Goal: Task Accomplishment & Management: Manage account settings

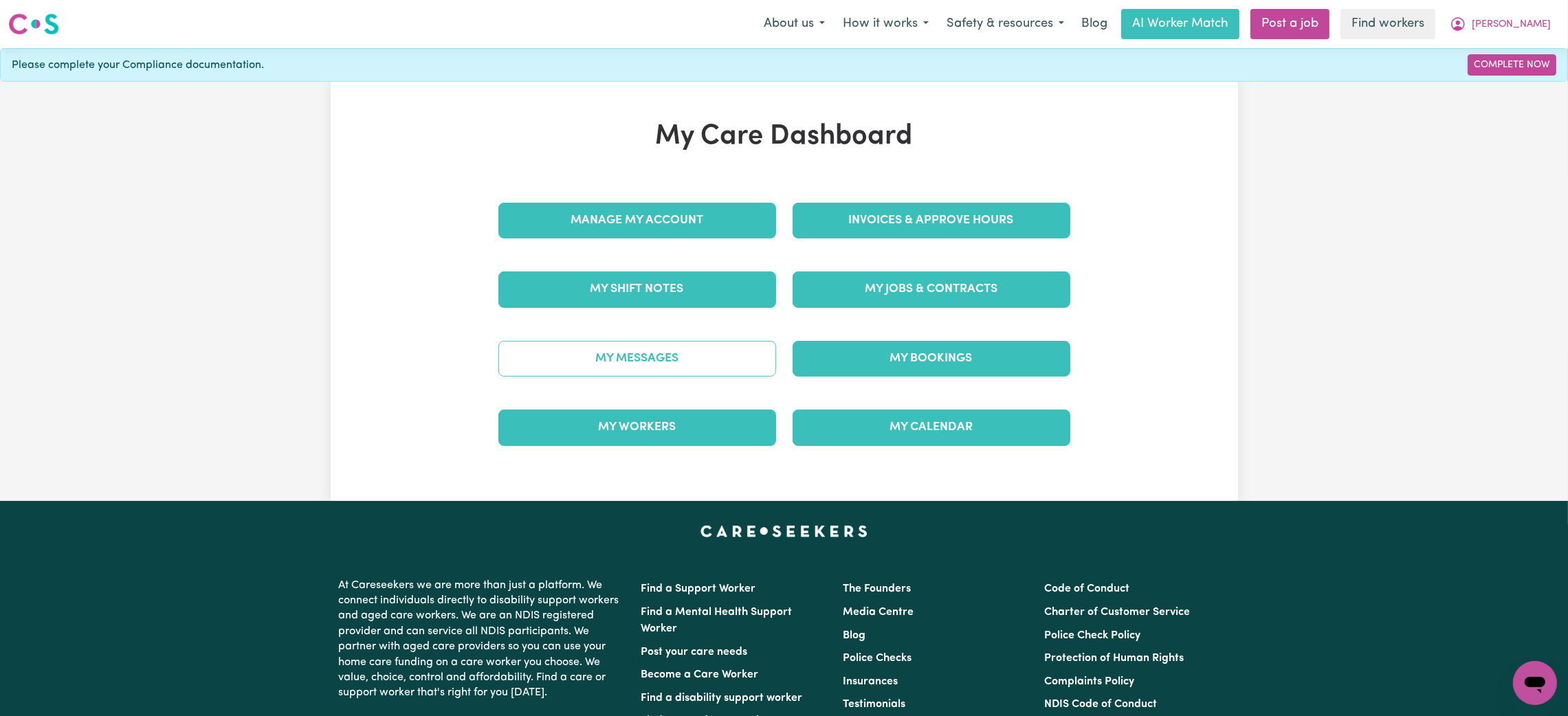
click at [640, 360] on link "My Messages" at bounding box center [637, 358] width 277 height 36
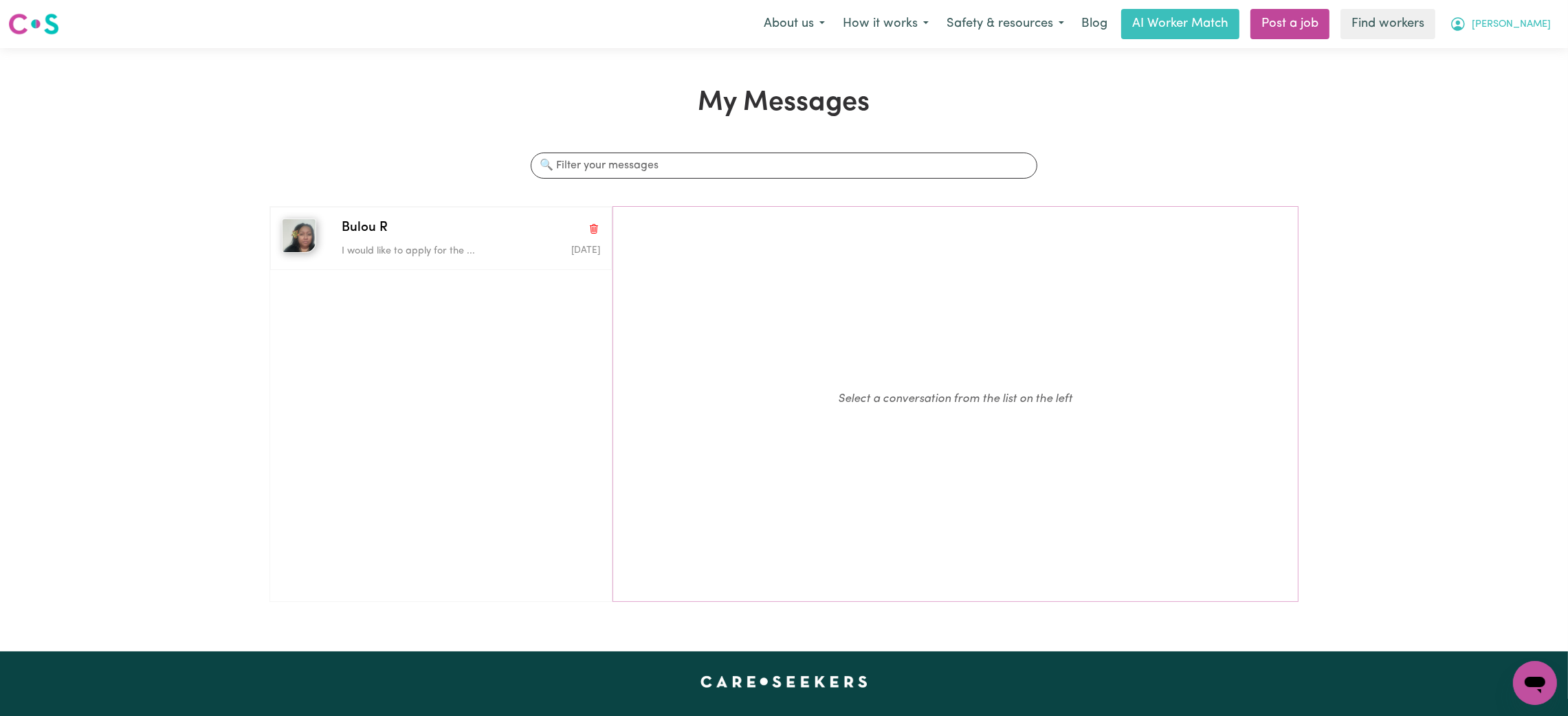
click at [1533, 26] on span "[PERSON_NAME]" at bounding box center [1511, 25] width 79 height 16
click at [1487, 82] on link "Logout" at bounding box center [1506, 79] width 109 height 26
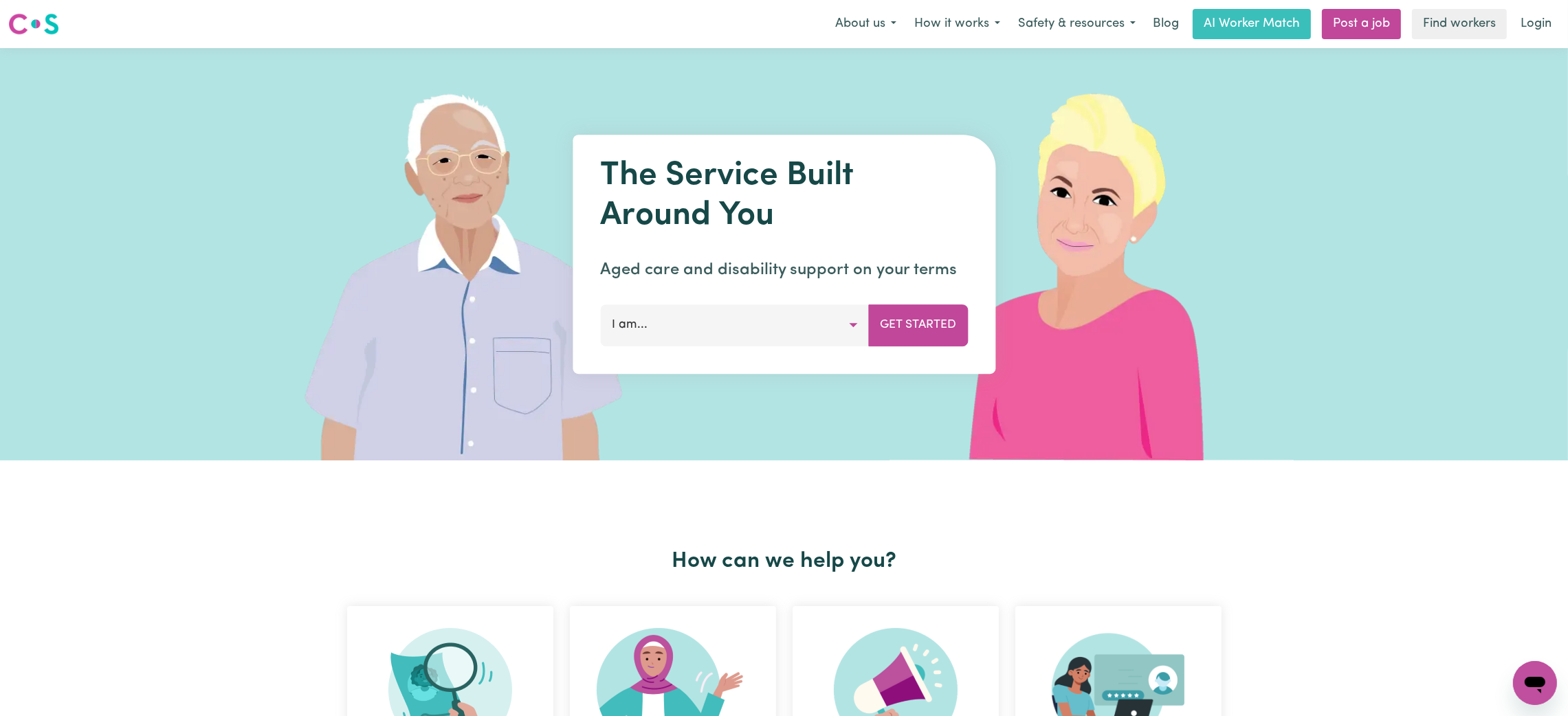
click at [1529, 22] on link "Login" at bounding box center [1536, 23] width 48 height 30
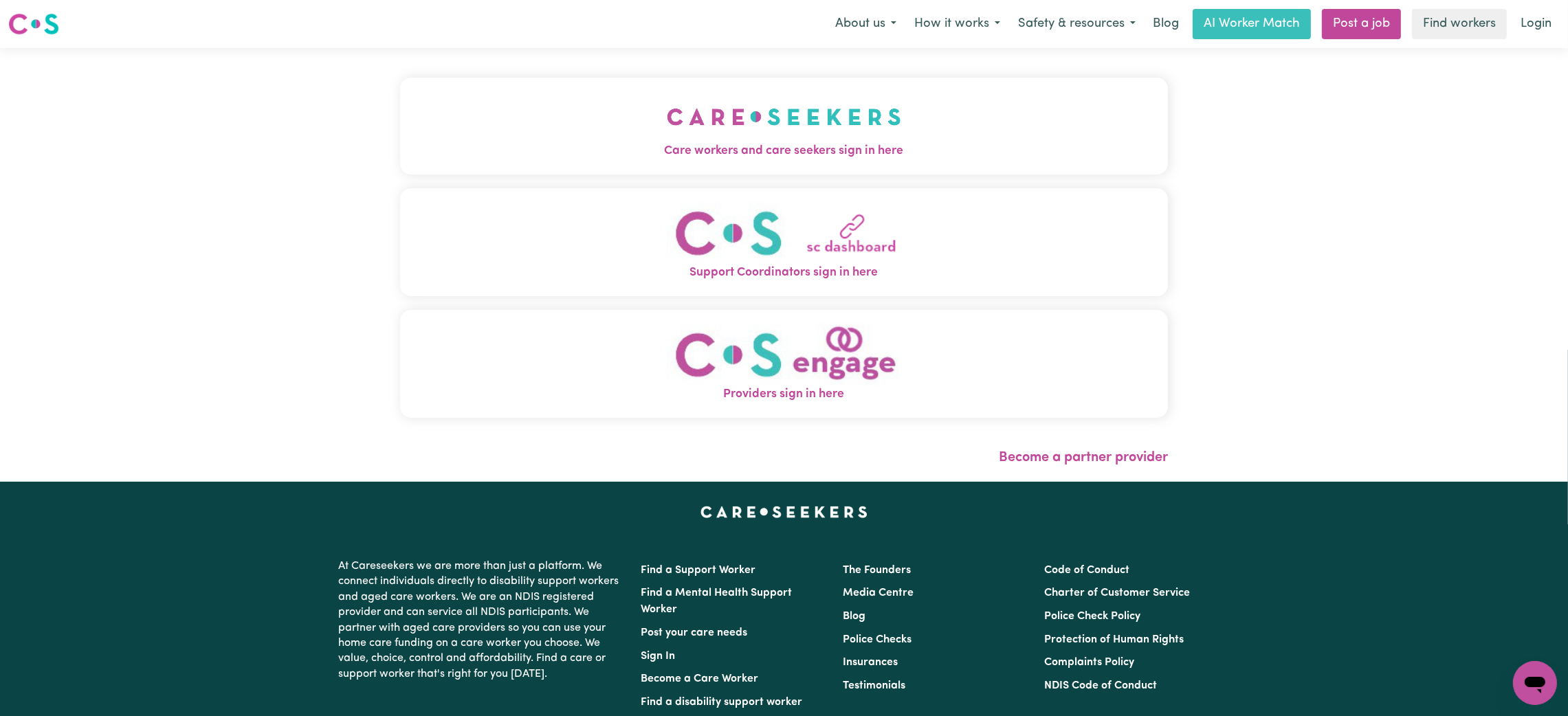
click at [737, 162] on button "Care workers and care seekers sign in here" at bounding box center [784, 125] width 768 height 96
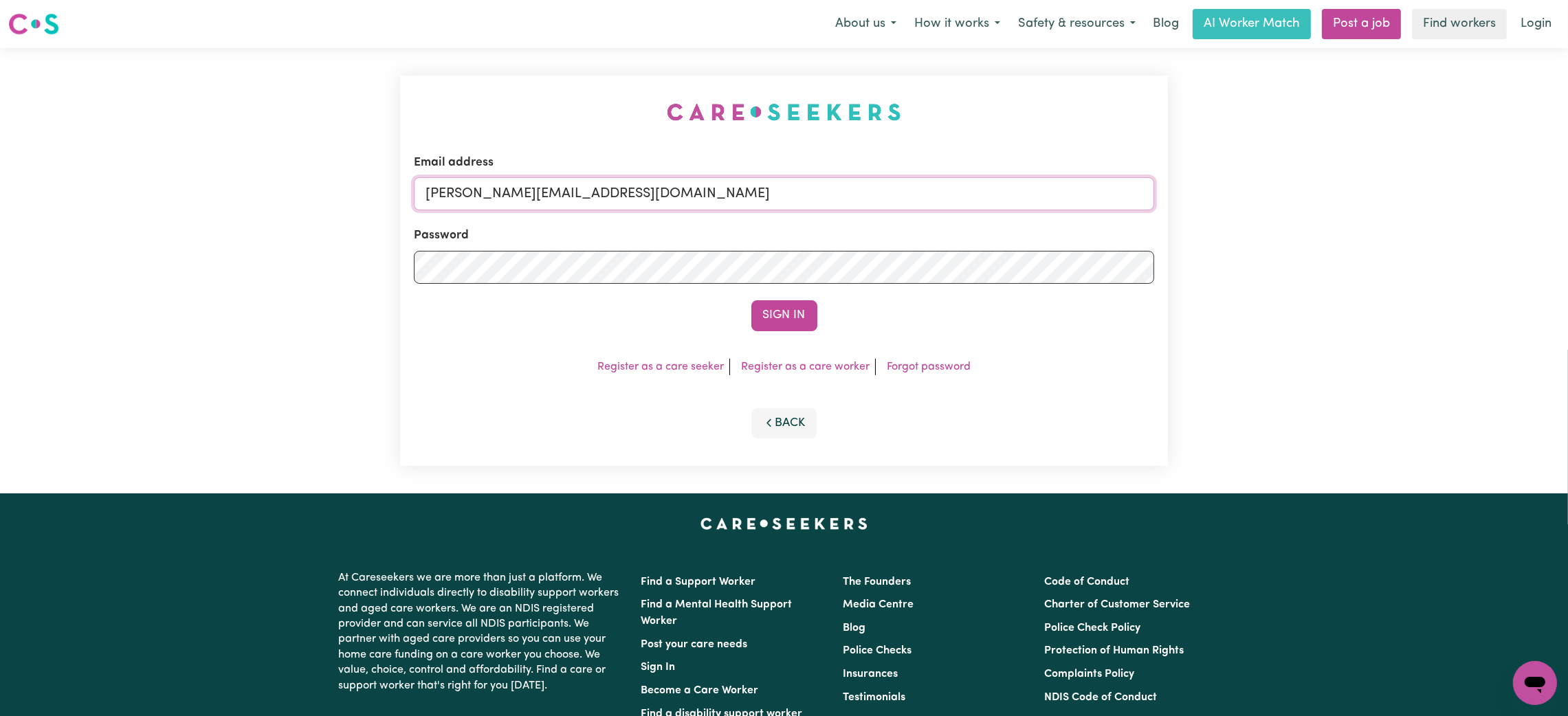
click at [542, 184] on input "[PERSON_NAME][EMAIL_ADDRESS][DOMAIN_NAME]" at bounding box center [784, 194] width 741 height 33
drag, startPoint x: 502, startPoint y: 201, endPoint x: 900, endPoint y: 205, distance: 398.0
click at [900, 205] on input "[EMAIL_ADDRESS][PERSON_NAME][DOMAIN_NAME]" at bounding box center [784, 194] width 741 height 33
type input "[EMAIL_ADDRESS][DOMAIN_NAME]"
click at [801, 300] on form "Email address [EMAIL_ADDRESS][DOMAIN_NAME] Password Sign In" at bounding box center [784, 242] width 741 height 177
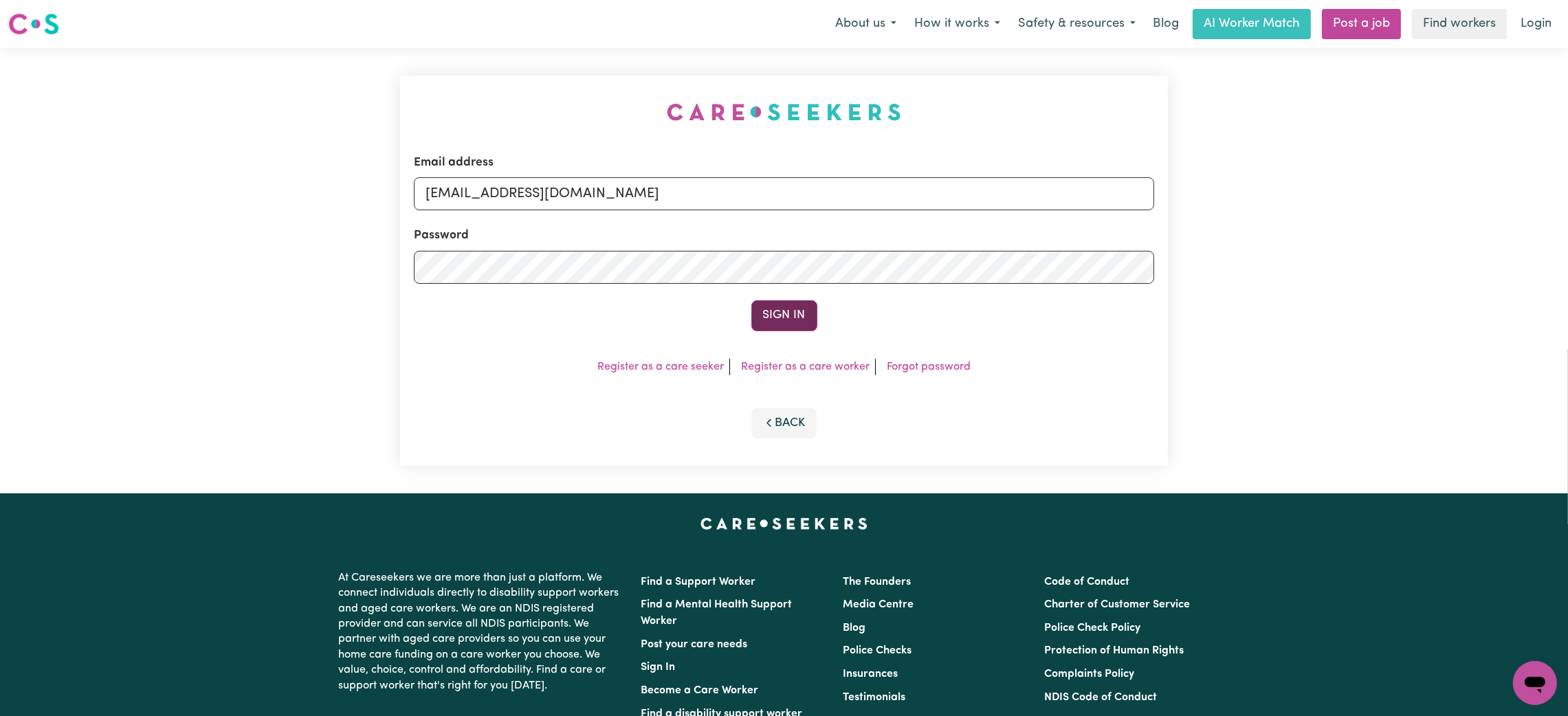
click at [797, 310] on button "Sign In" at bounding box center [784, 315] width 66 height 30
